Goal: Information Seeking & Learning: Learn about a topic

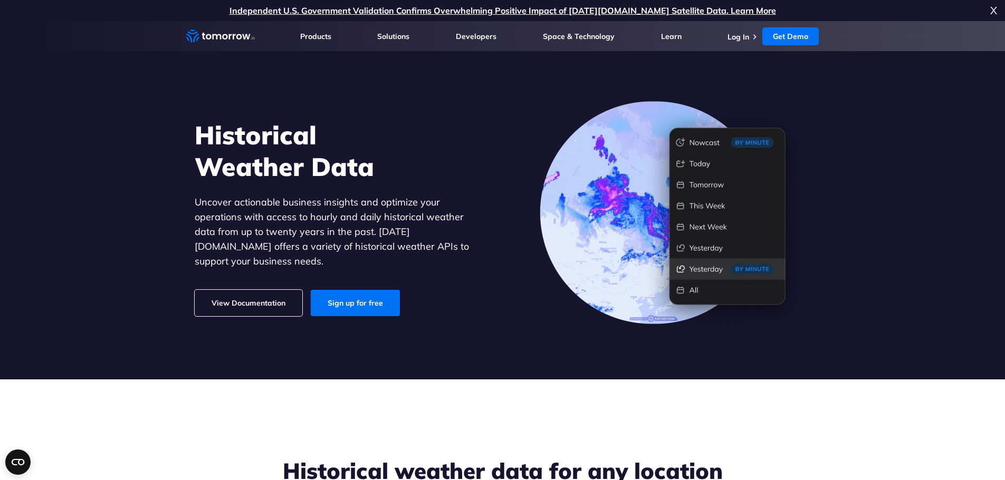
click at [507, 151] on div "Historical Weather Data Uncover actionable business insights and optimize your …" at bounding box center [503, 217] width 650 height 239
click at [659, 117] on img at bounding box center [675, 218] width 271 height 234
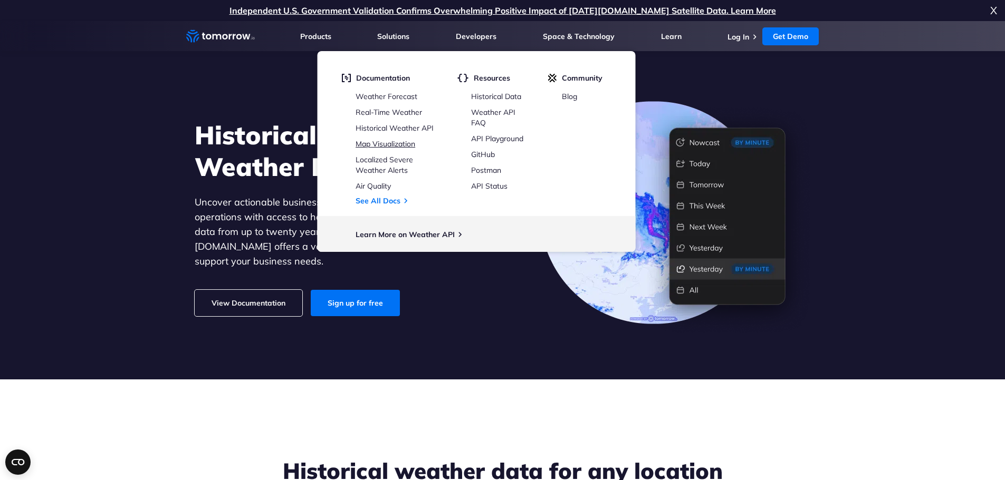
click at [378, 140] on link "Map Visualization" at bounding box center [385, 143] width 60 height 9
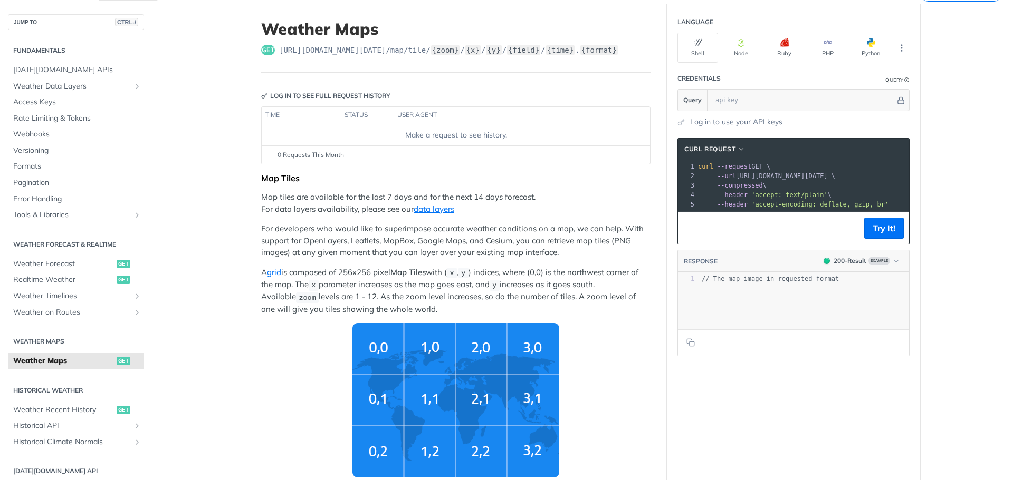
scroll to position [105, 0]
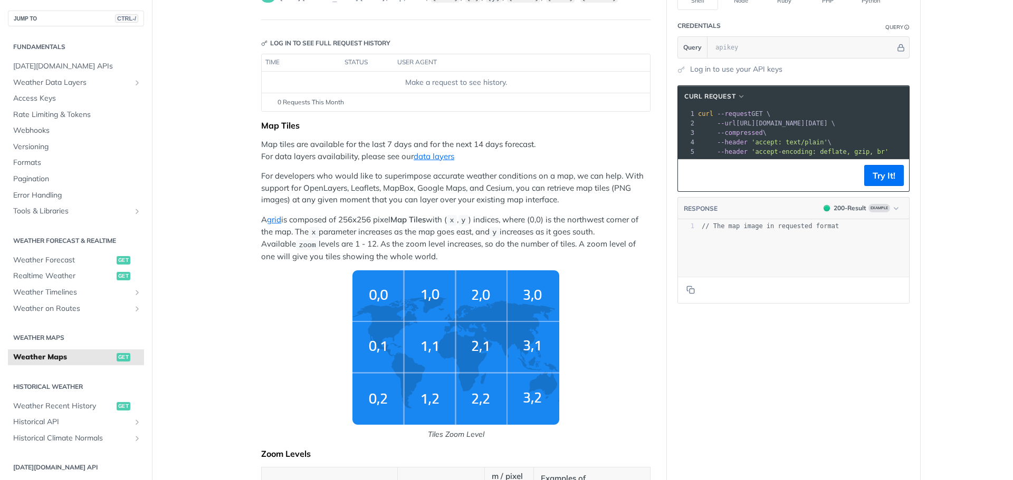
click at [387, 300] on img "Tiles Zoom Level" at bounding box center [455, 348] width 207 height 155
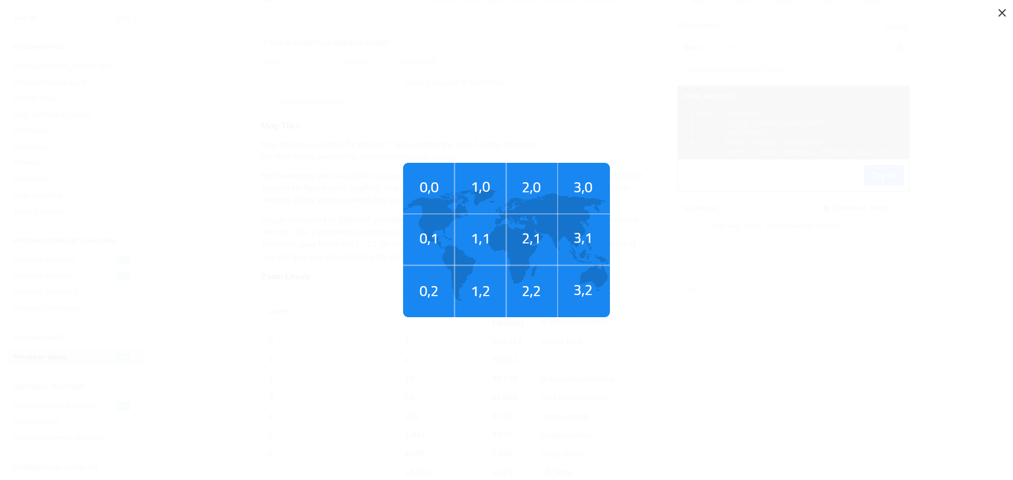
click at [429, 188] on img "Tiles Zoom Level" at bounding box center [506, 240] width 207 height 155
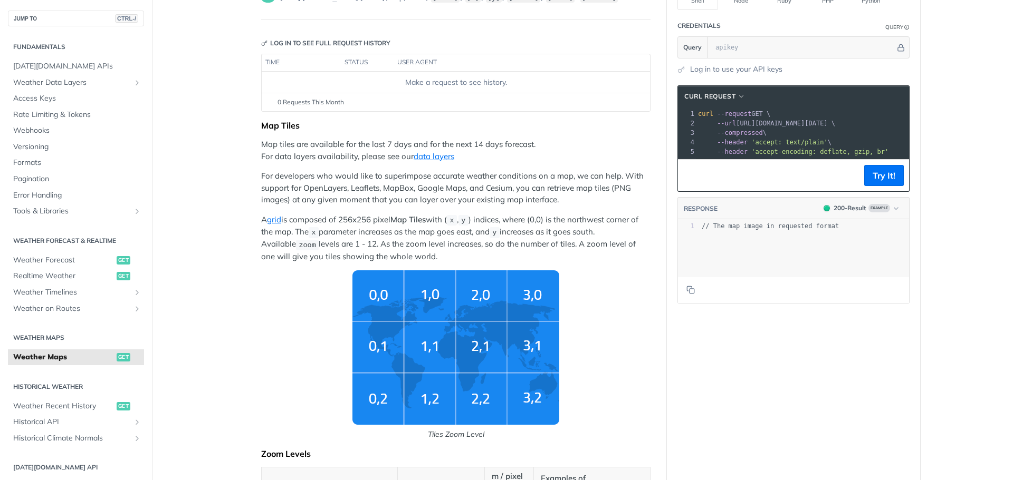
click at [376, 283] on img "Tiles Zoom Level" at bounding box center [455, 348] width 207 height 155
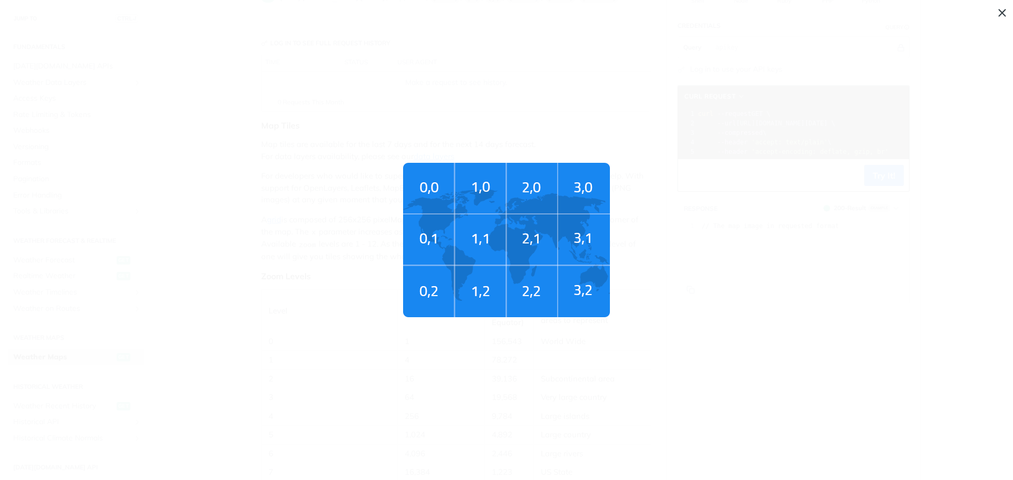
click at [424, 176] on img "Tiles Zoom Level" at bounding box center [506, 240] width 207 height 155
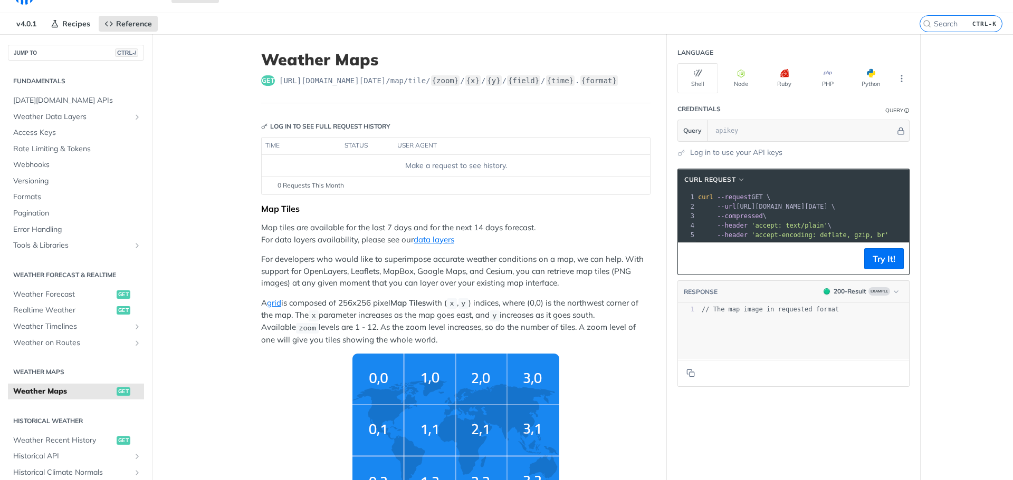
scroll to position [0, 0]
